Goal: Task Accomplishment & Management: Use online tool/utility

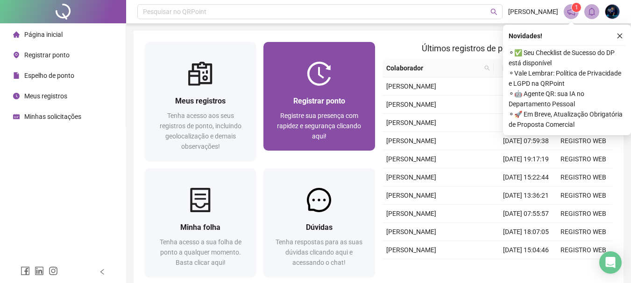
click at [351, 119] on span "Registre sua presença com rapidez e segurança clicando aqui!" at bounding box center [319, 126] width 84 height 28
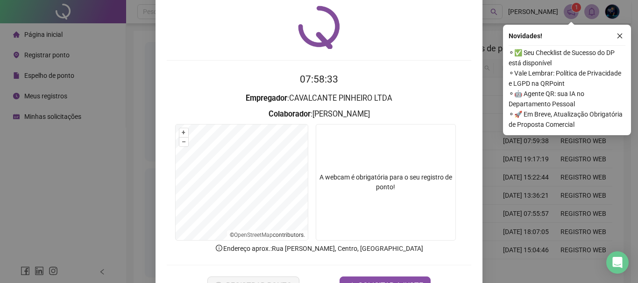
scroll to position [61, 0]
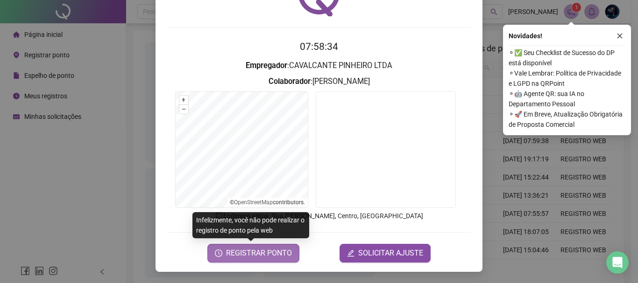
click at [274, 254] on span "REGISTRAR PONTO" at bounding box center [259, 253] width 66 height 11
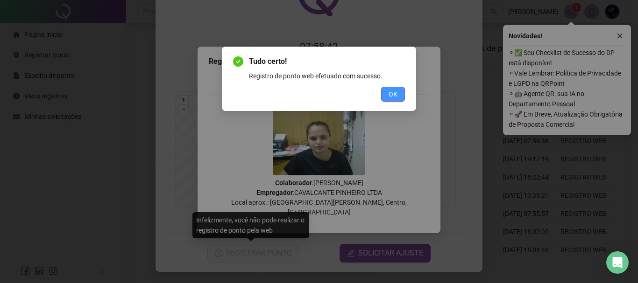
click at [396, 92] on span "OK" at bounding box center [392, 94] width 9 height 10
